Goal: Task Accomplishment & Management: Use online tool/utility

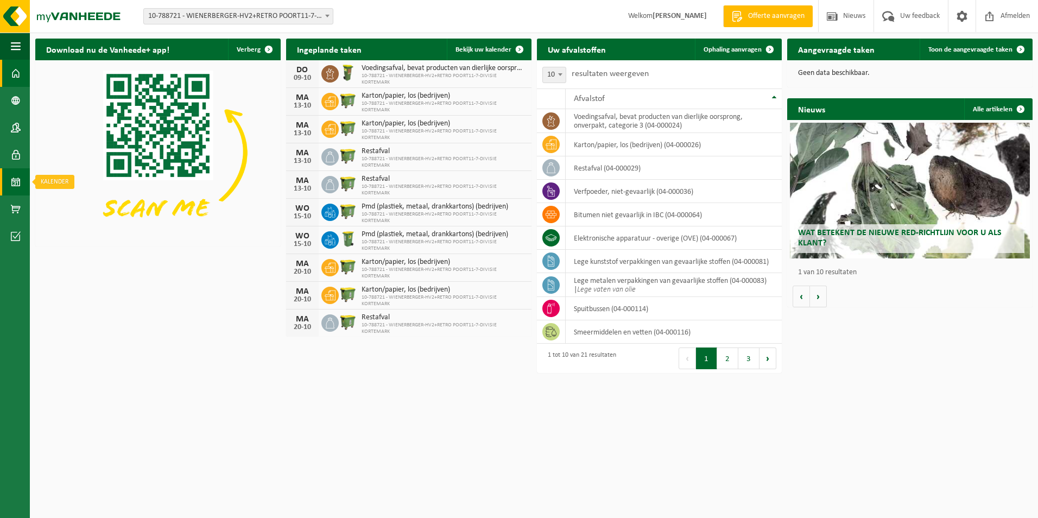
click at [15, 184] on span at bounding box center [16, 181] width 10 height 27
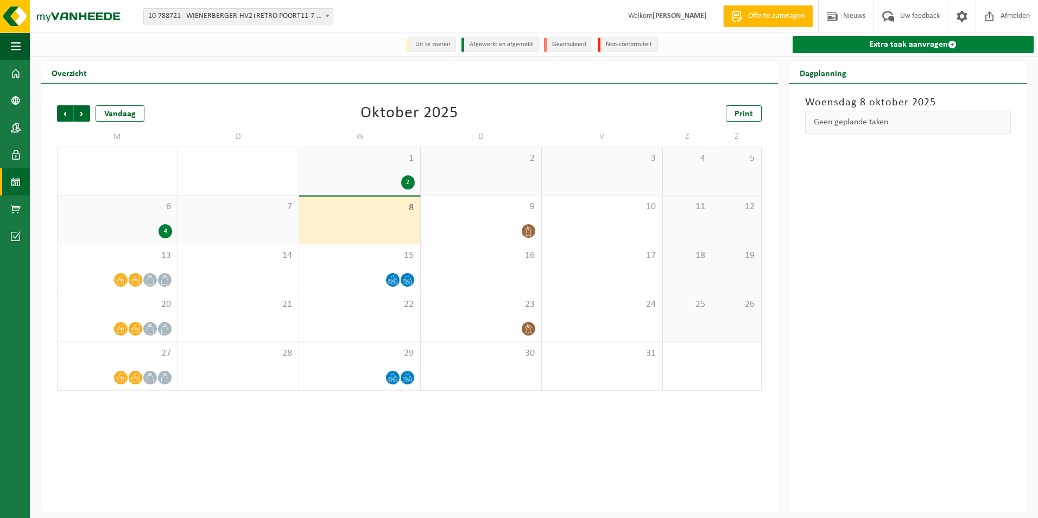
click at [902, 43] on link "Extra taak aanvragen" at bounding box center [913, 44] width 241 height 17
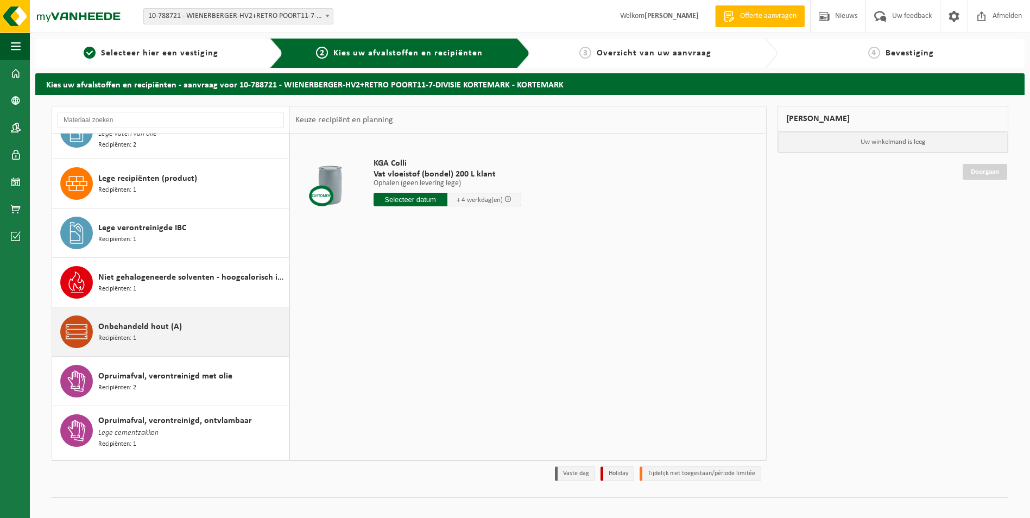
click at [148, 321] on span "Onbehandeld hout (A)" at bounding box center [140, 326] width 84 height 13
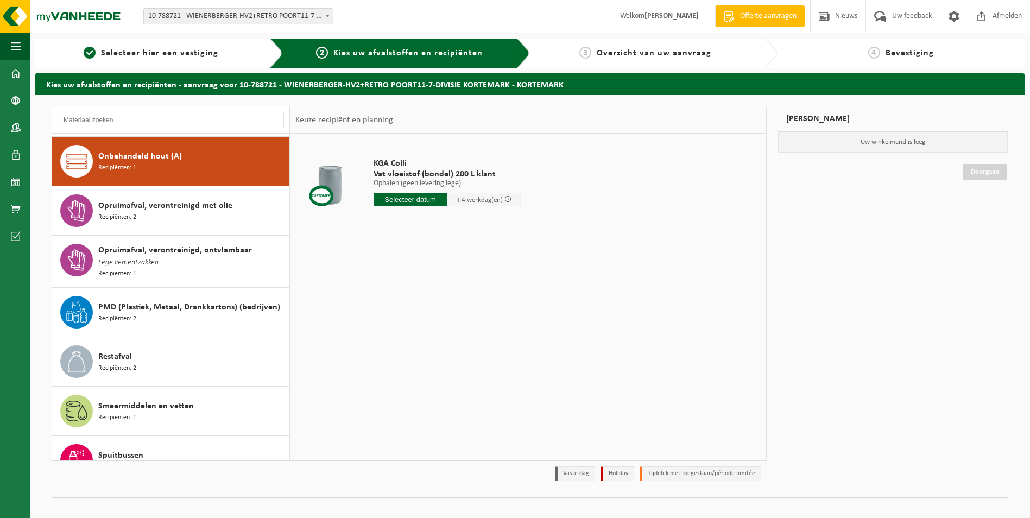
scroll to position [496, 0]
click at [401, 201] on input "text" at bounding box center [411, 200] width 74 height 14
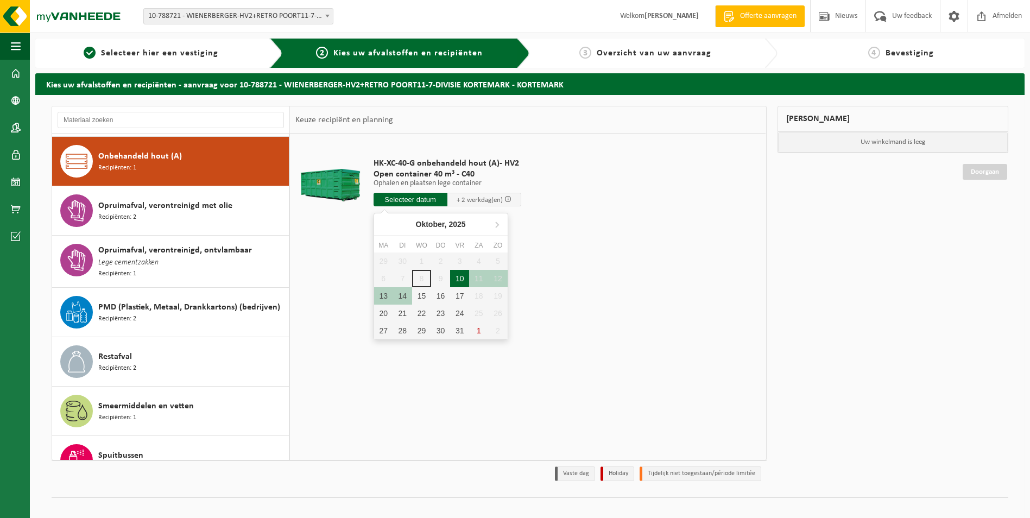
click at [459, 277] on div "10" at bounding box center [459, 278] width 19 height 17
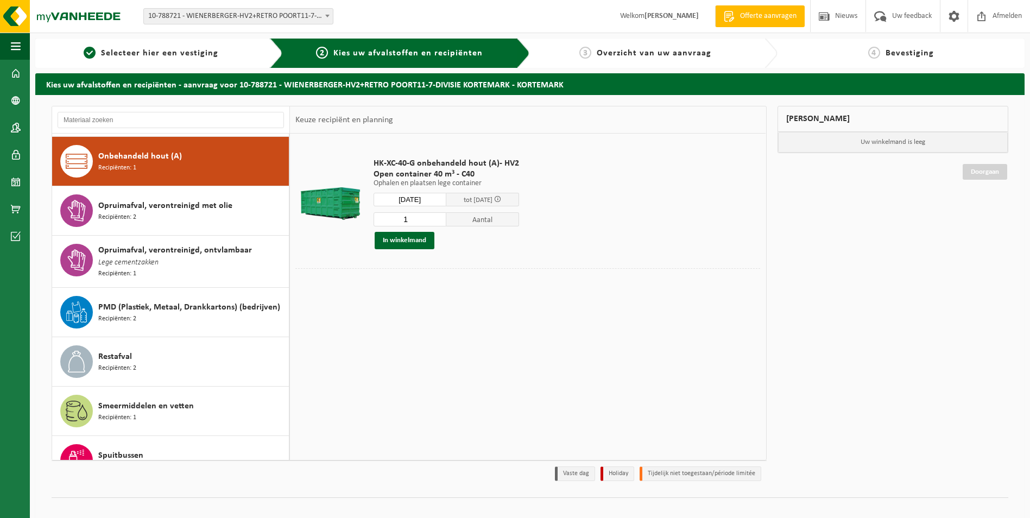
type input "Van 2025-10-10"
click at [377, 283] on span "Containernummer toevoegen(optioneel)" at bounding box center [361, 284] width 122 height 7
type input "C40-1461"
click at [401, 240] on button "In winkelmand" at bounding box center [405, 240] width 60 height 17
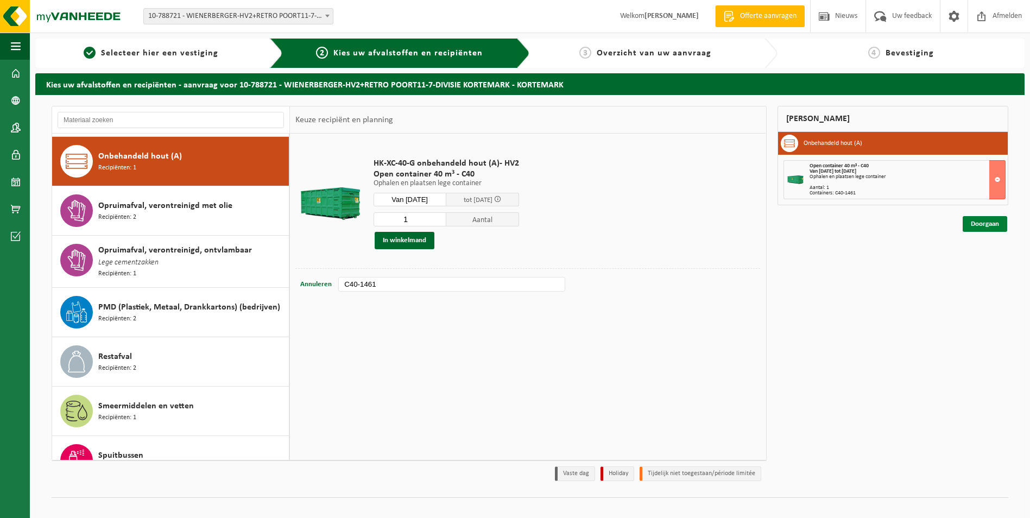
click at [972, 225] on link "Doorgaan" at bounding box center [985, 224] width 45 height 16
